Goal: Find specific page/section: Find specific page/section

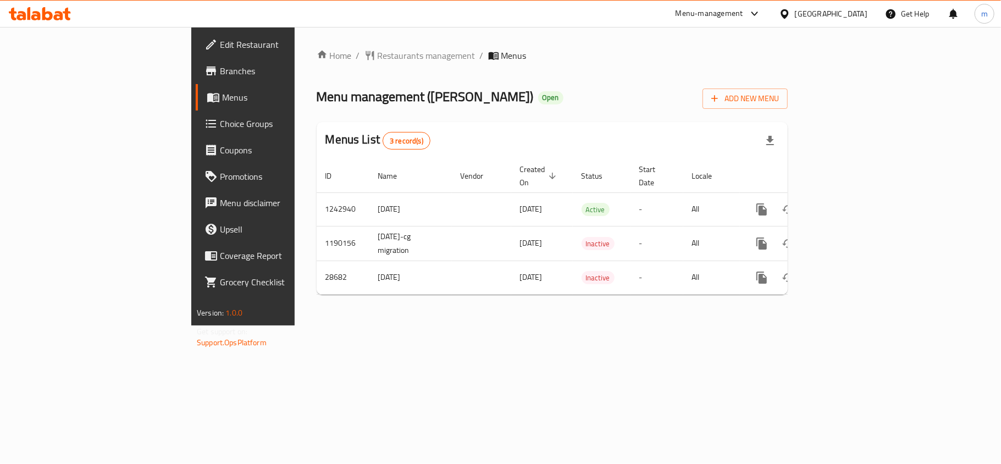
click at [332, 74] on div "Home / Restaurants management / Menus Menu management ( [PERSON_NAME] ) Open Ad…" at bounding box center [552, 176] width 471 height 255
click at [378, 51] on span "Restaurants management" at bounding box center [427, 55] width 98 height 13
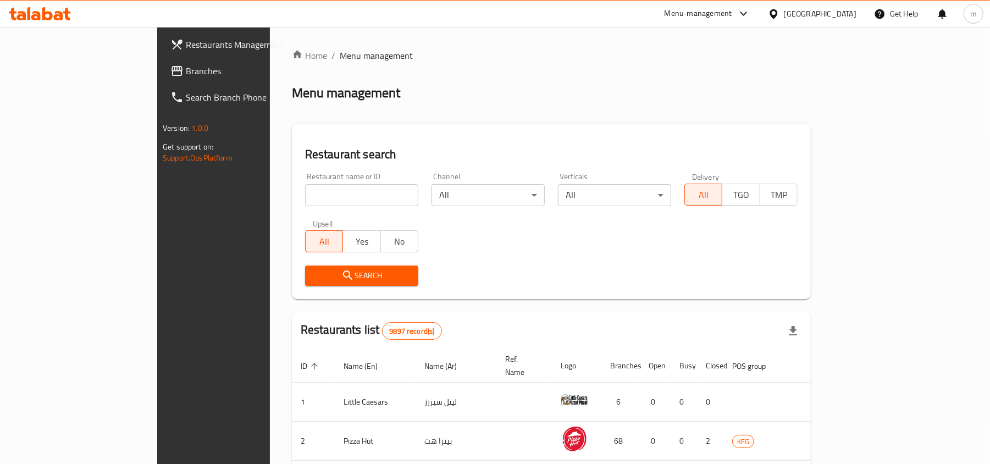
click at [305, 194] on input "search" at bounding box center [361, 195] width 113 height 22
paste input "14859"
type input "14859"
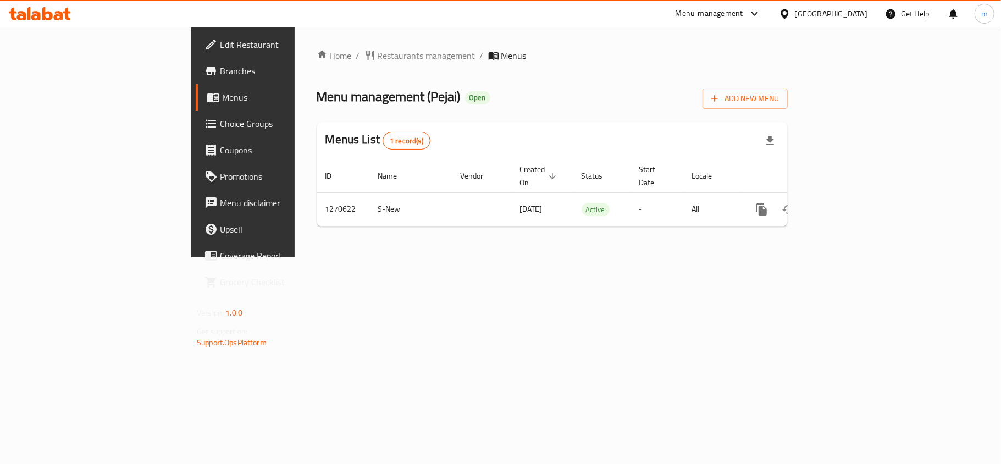
click at [317, 79] on div "Home / Restaurants management / Menus Menu management ( Pejai ) Open Add New Me…" at bounding box center [552, 142] width 471 height 186
click at [378, 51] on span "Restaurants management" at bounding box center [427, 55] width 98 height 13
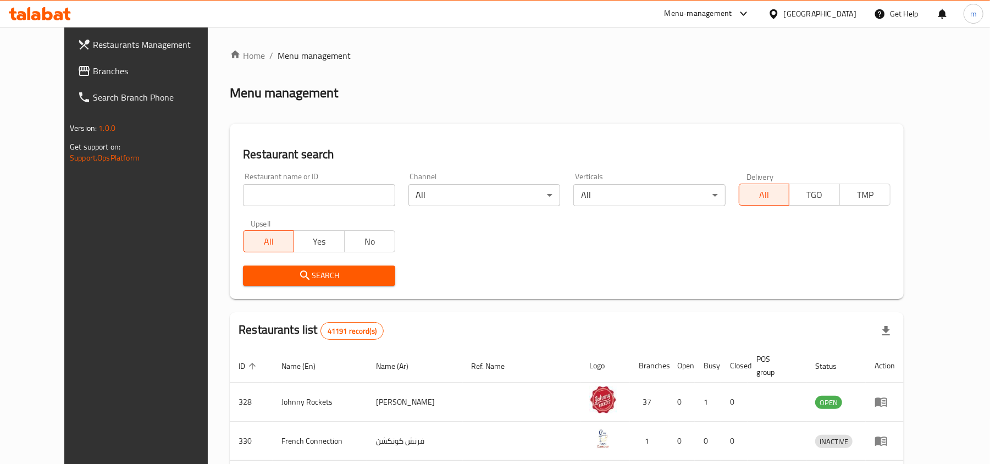
click at [300, 192] on div "Home / Menu management Menu management Restaurant search Restaurant name or ID …" at bounding box center [567, 408] width 674 height 718
click at [300, 192] on input "search" at bounding box center [319, 195] width 152 height 22
paste input "689289"
type input "689289"
drag, startPoint x: 306, startPoint y: 265, endPoint x: 298, endPoint y: 274, distance: 12.8
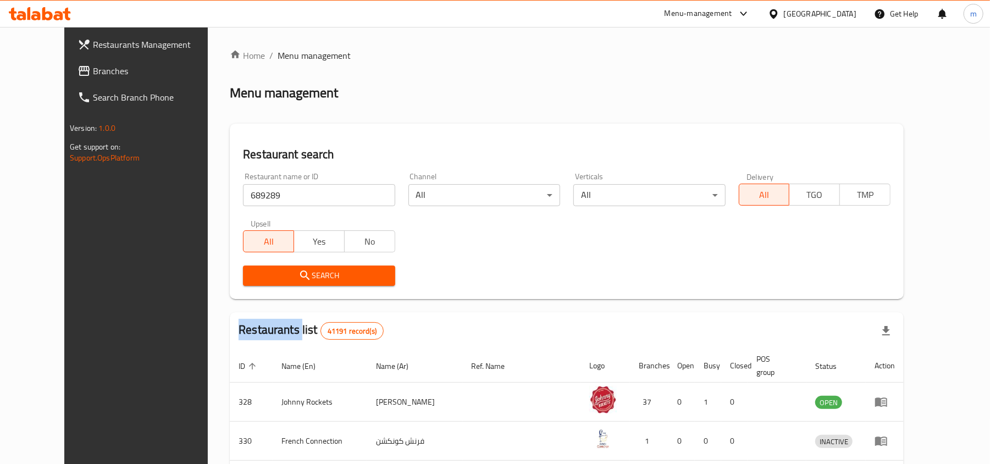
click at [306, 267] on div "Search" at bounding box center [318, 276] width 165 height 34
click at [298, 274] on span "Search" at bounding box center [319, 276] width 134 height 14
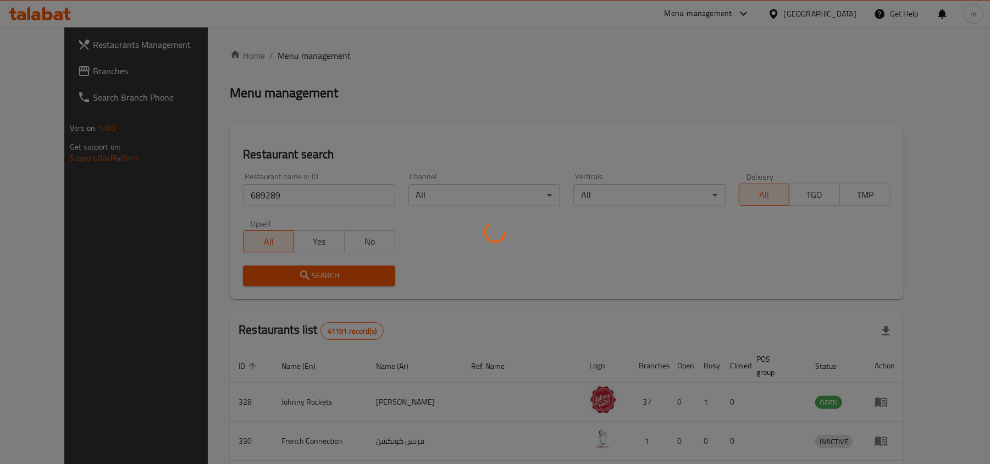
click at [295, 276] on div at bounding box center [495, 232] width 990 height 464
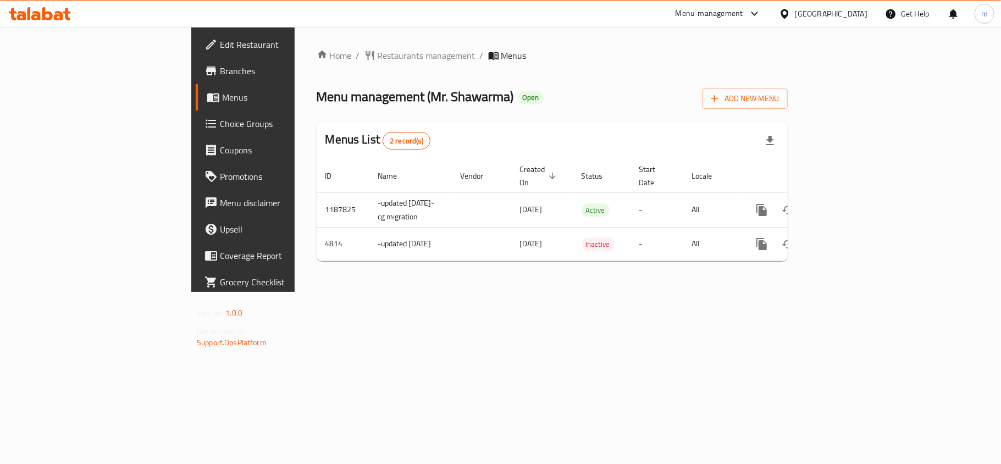
click at [317, 79] on div "Home / Restaurants management / Menus Menu management ( Mr. Shawarma ) Open Add…" at bounding box center [552, 159] width 471 height 221
click at [378, 51] on span "Restaurants management" at bounding box center [427, 55] width 98 height 13
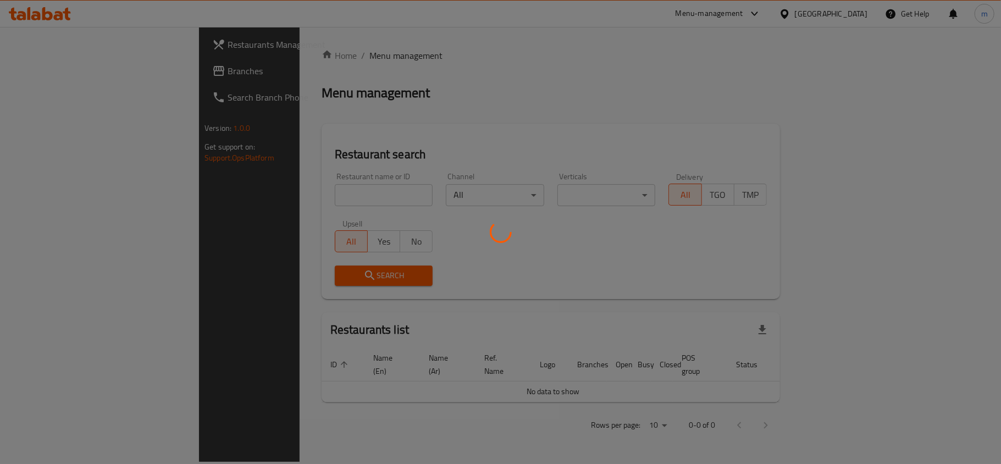
click at [300, 188] on div at bounding box center [500, 232] width 1001 height 464
click at [363, 256] on div at bounding box center [500, 232] width 1001 height 464
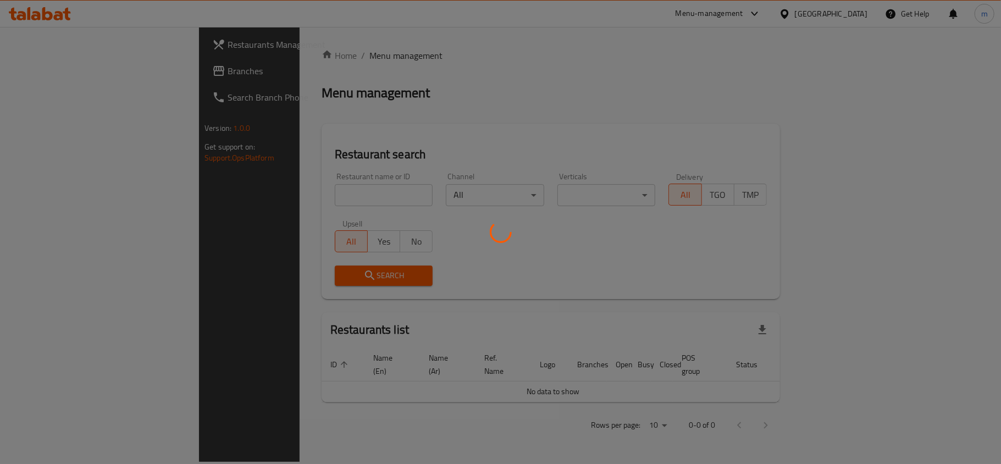
click at [251, 190] on div at bounding box center [500, 232] width 1001 height 464
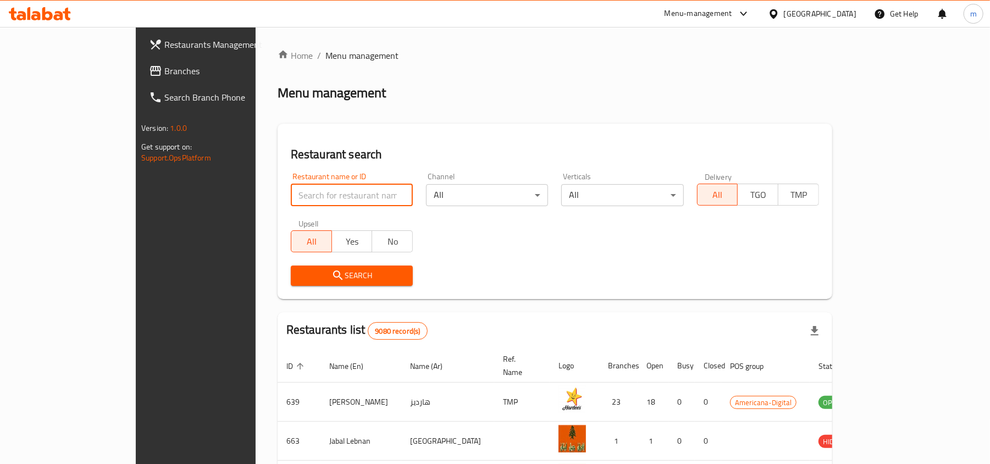
click at [313, 188] on input "search" at bounding box center [352, 195] width 122 height 22
paste input "3033"
type input "3033"
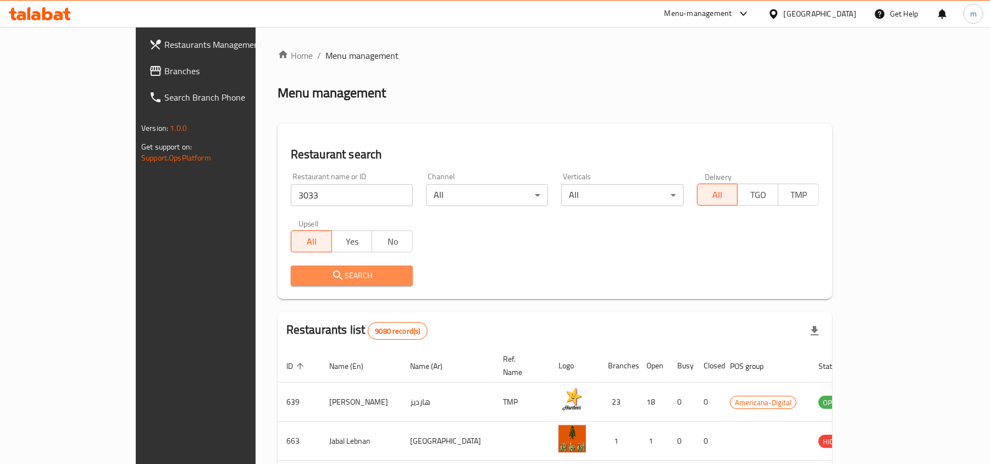
click at [300, 271] on span "Search" at bounding box center [352, 276] width 104 height 14
click at [847, 14] on div "Qatar" at bounding box center [820, 14] width 73 height 12
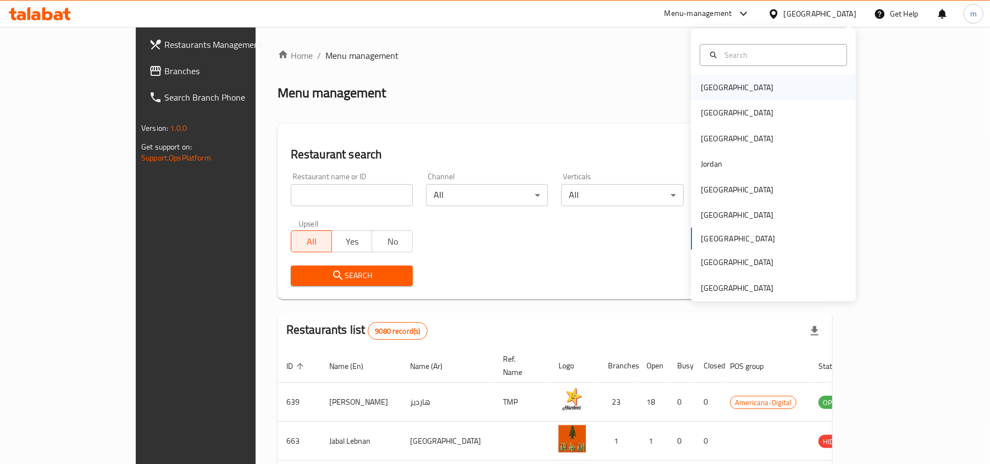
click at [720, 93] on div "Bahrain" at bounding box center [737, 87] width 90 height 25
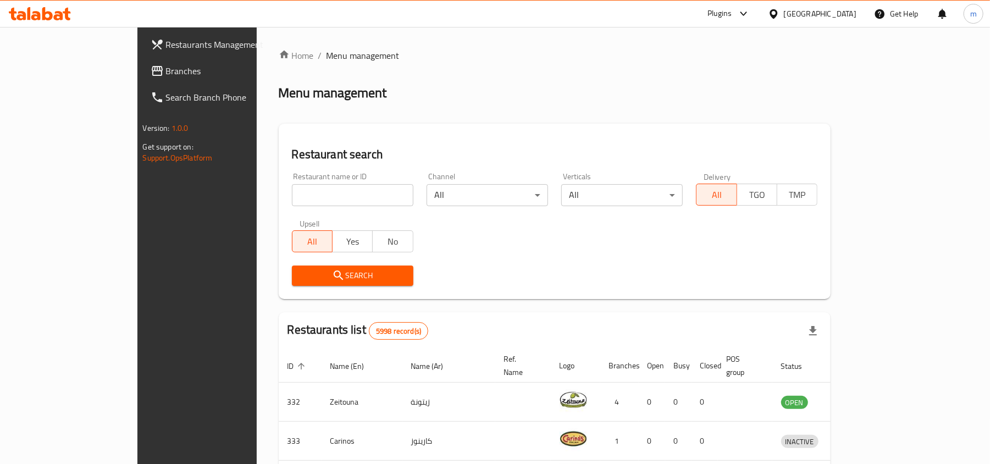
drag, startPoint x: 24, startPoint y: 75, endPoint x: 1, endPoint y: 88, distance: 26.8
click at [152, 75] on icon at bounding box center [157, 71] width 11 height 10
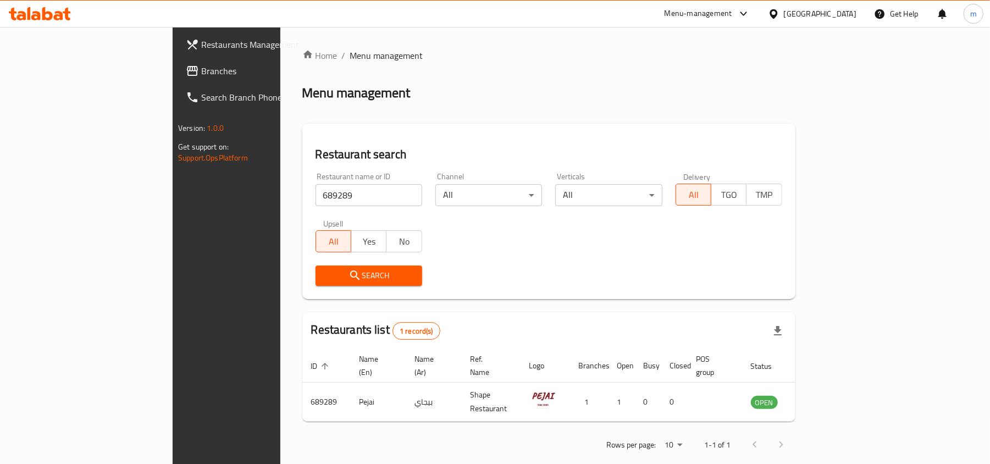
click at [201, 77] on span "Branches" at bounding box center [265, 70] width 128 height 13
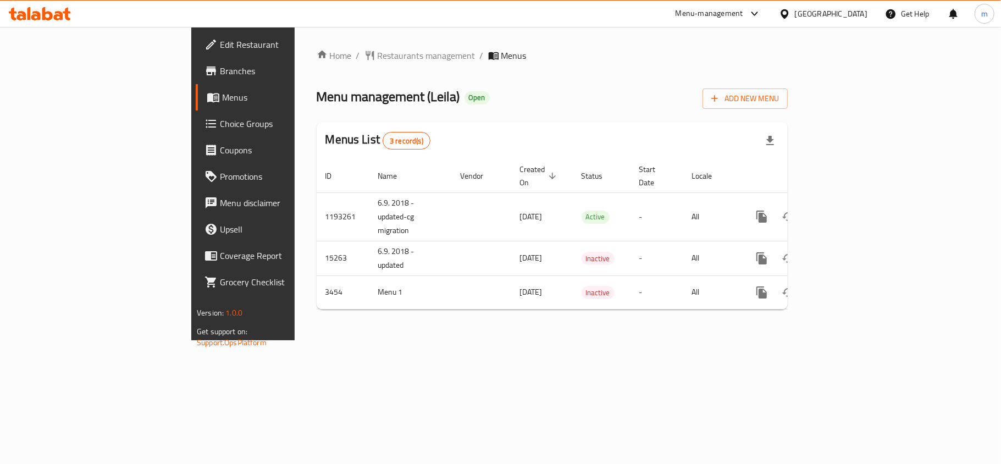
click at [324, 76] on div "Home / Restaurants management / Menus Menu management ( [PERSON_NAME] ) Open Ad…" at bounding box center [552, 183] width 471 height 269
click at [378, 57] on span "Restaurants management" at bounding box center [427, 55] width 98 height 13
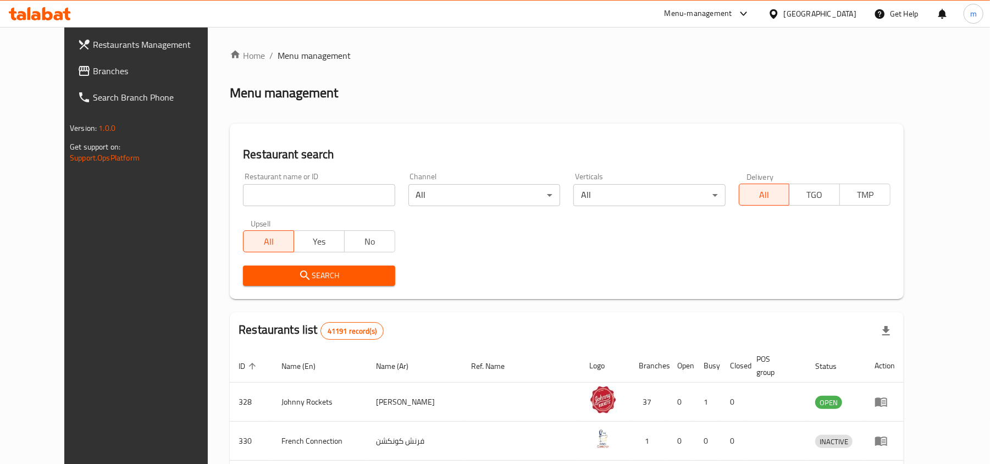
click at [306, 210] on div "Restaurant name or ID Restaurant name or ID" at bounding box center [318, 189] width 165 height 47
drag, startPoint x: 304, startPoint y: 201, endPoint x: 291, endPoint y: 187, distance: 19.1
click at [304, 201] on input "search" at bounding box center [319, 195] width 152 height 22
paste input "2274"
type input "2274"
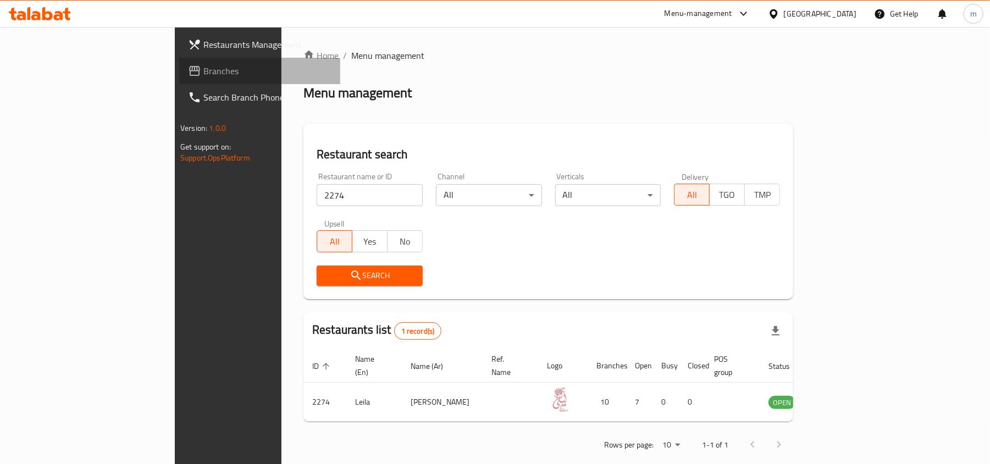
click at [203, 71] on span "Branches" at bounding box center [267, 70] width 128 height 13
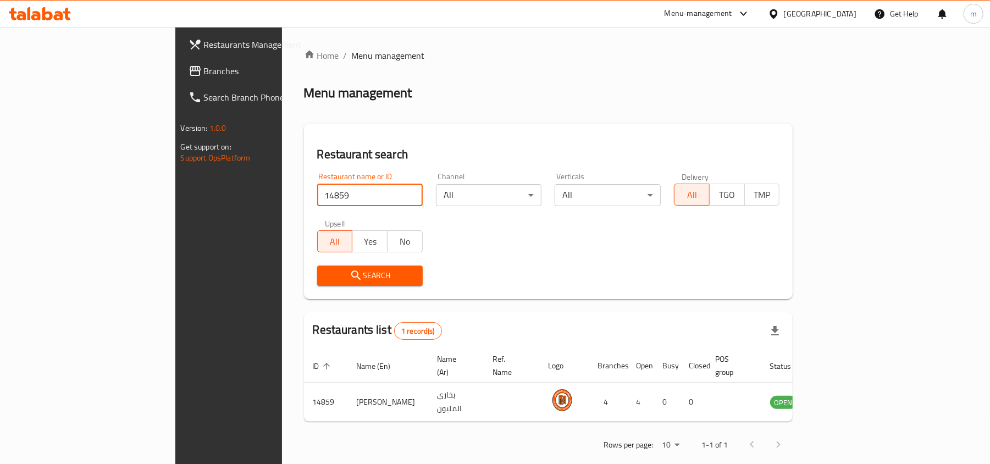
drag, startPoint x: 0, startPoint y: 0, endPoint x: 60, endPoint y: 73, distance: 94.5
click at [204, 73] on span "Branches" at bounding box center [268, 70] width 128 height 13
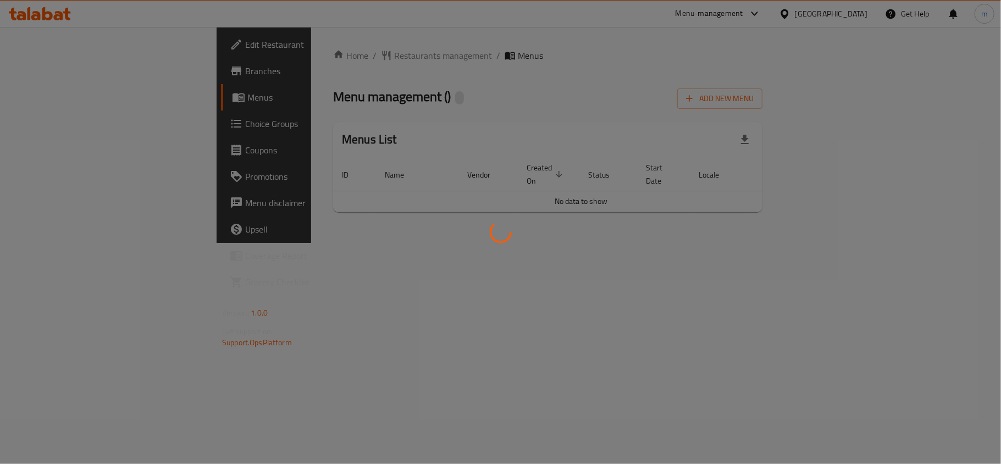
click at [286, 57] on div at bounding box center [500, 232] width 1001 height 464
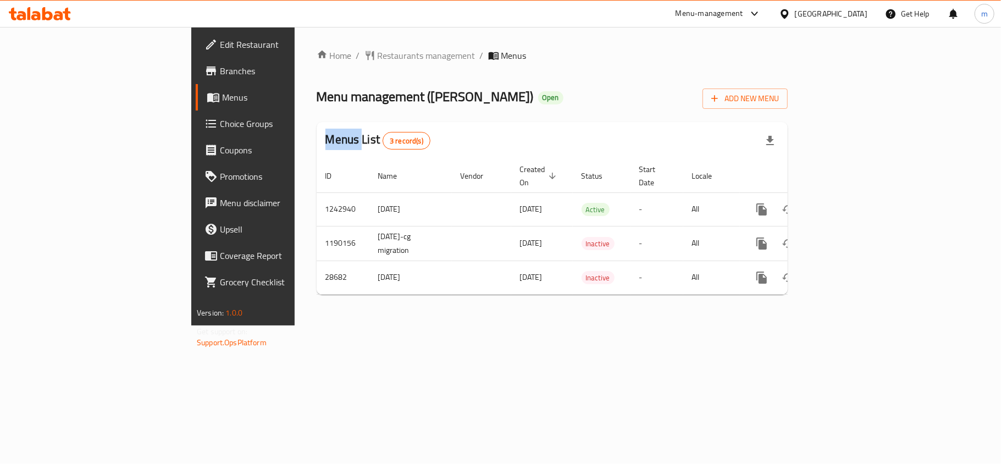
click at [378, 57] on span "Restaurants management" at bounding box center [427, 55] width 98 height 13
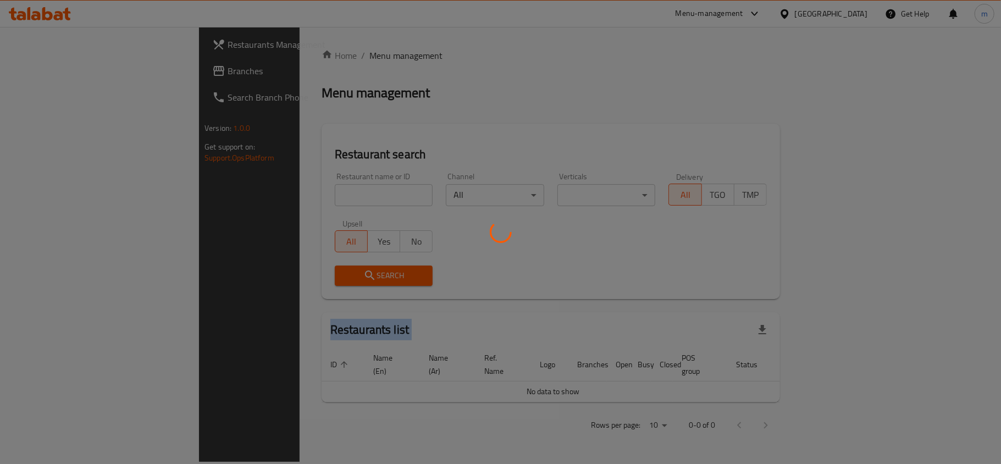
click at [286, 57] on div at bounding box center [500, 232] width 1001 height 464
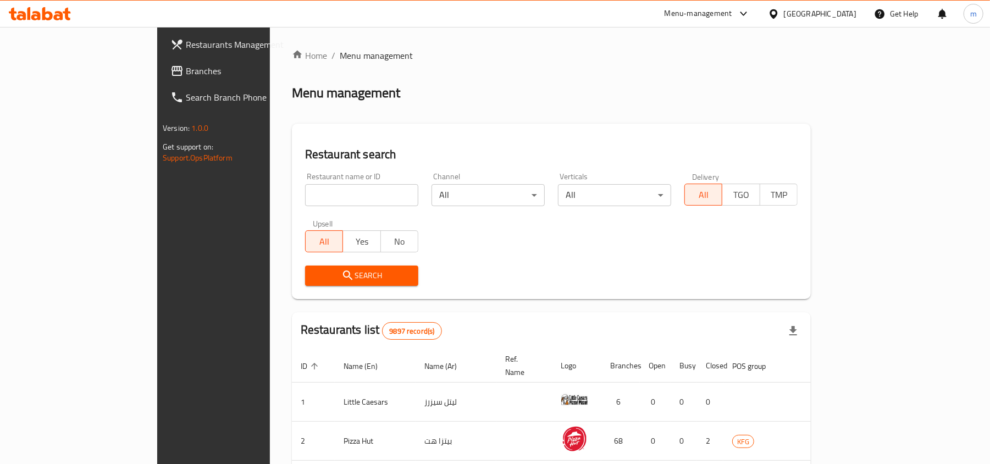
click at [305, 190] on input "search" at bounding box center [361, 195] width 113 height 22
paste input "14859"
type input "14859"
click button "Search" at bounding box center [361, 276] width 113 height 20
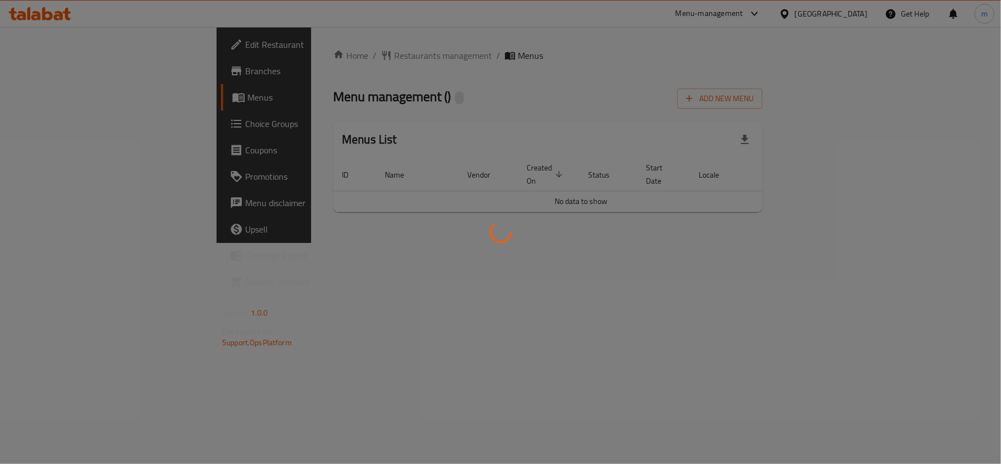
click at [289, 122] on div at bounding box center [500, 232] width 1001 height 464
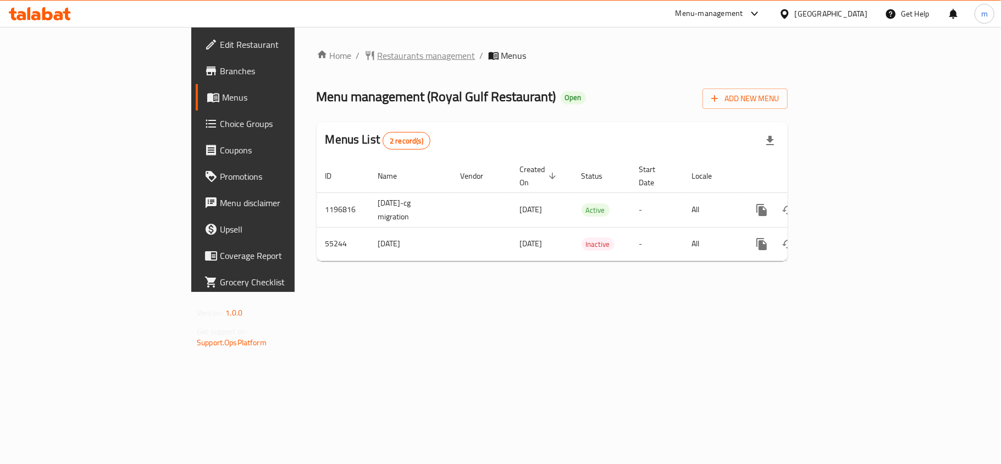
click at [378, 54] on span "Restaurants management" at bounding box center [427, 55] width 98 height 13
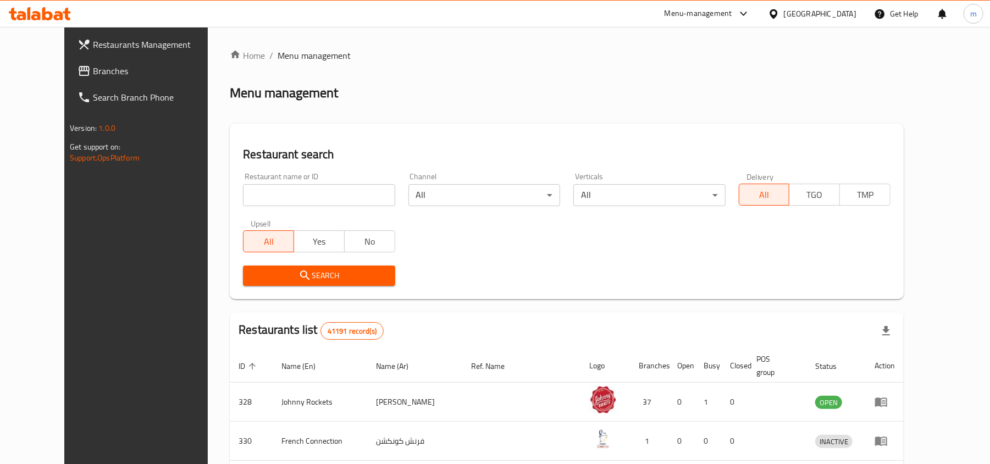
click at [300, 194] on input "search" at bounding box center [319, 195] width 152 height 22
paste input "27179"
type input "27179"
click button "Search" at bounding box center [319, 276] width 152 height 20
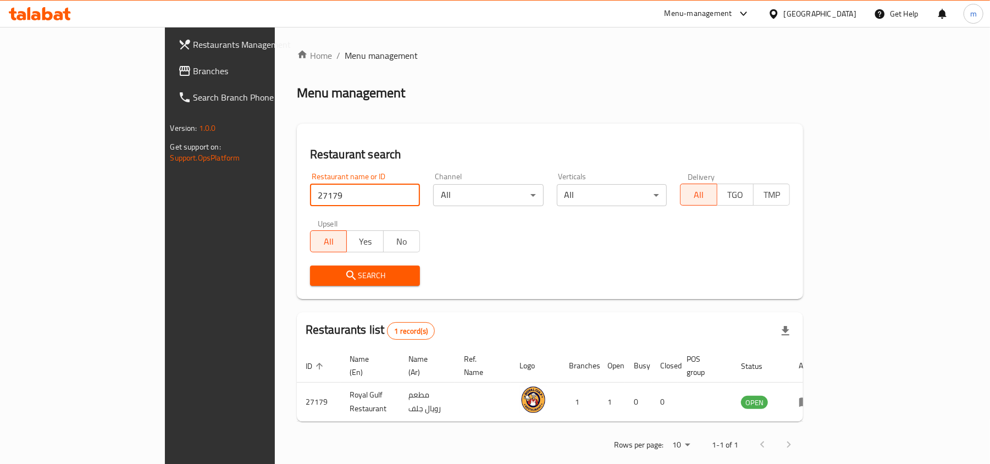
click at [308, 265] on div "Search" at bounding box center [365, 276] width 123 height 34
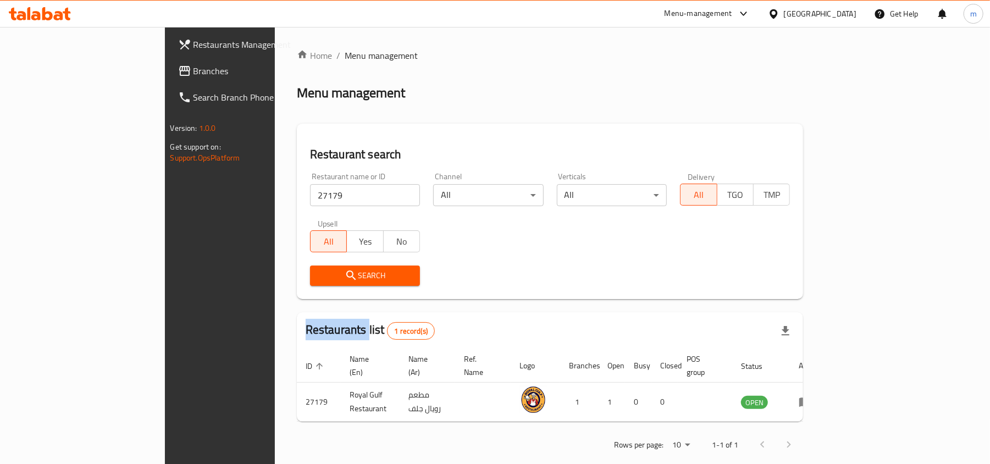
click at [308, 265] on div "Search" at bounding box center [365, 276] width 123 height 34
